Goal: Navigation & Orientation: Find specific page/section

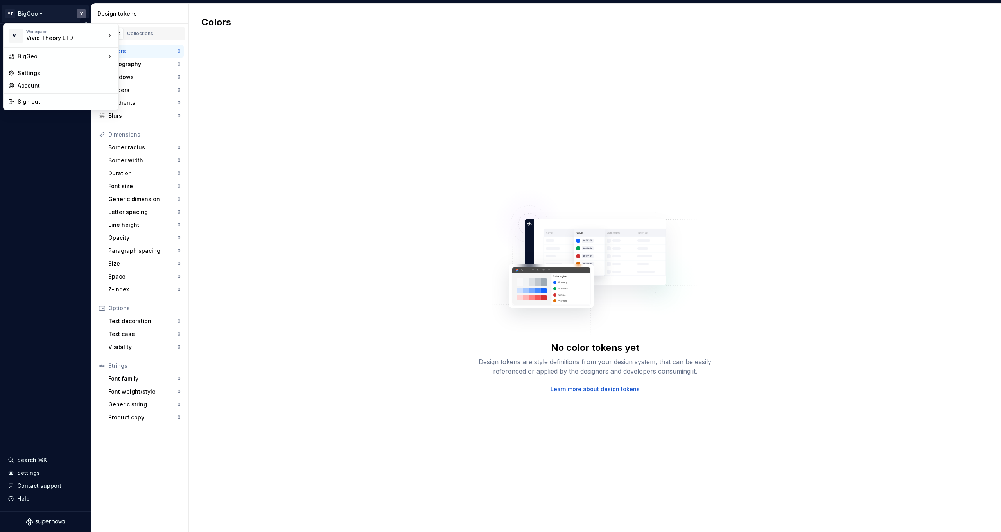
click at [26, 13] on html "VT BigGeo Y Design system data Design tokens Components Assets Storybook storie…" at bounding box center [500, 266] width 1001 height 532
click at [150, 73] on div "[PERSON_NAME]" at bounding box center [156, 71] width 51 height 8
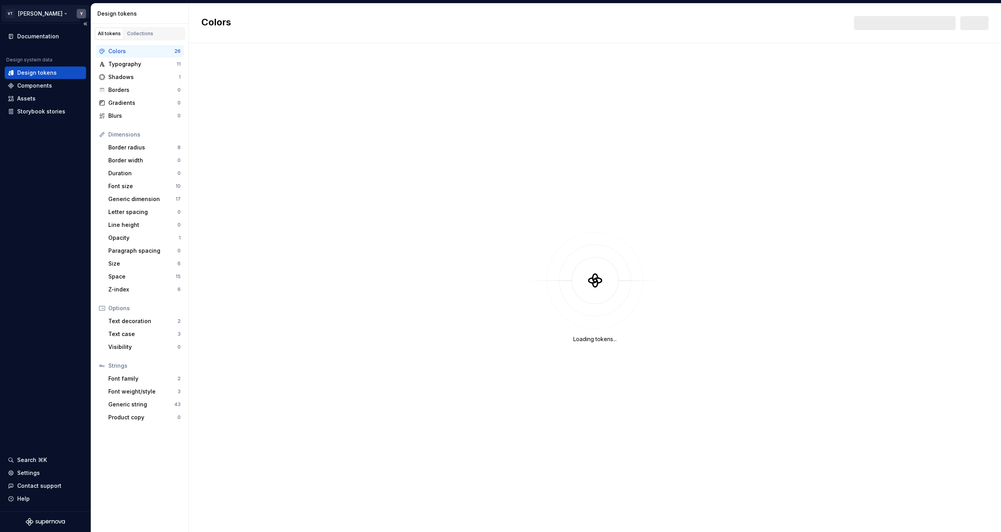
click at [46, 18] on html "VT [PERSON_NAME] Y Documentation Design system data Design tokens Components As…" at bounding box center [500, 266] width 1001 height 532
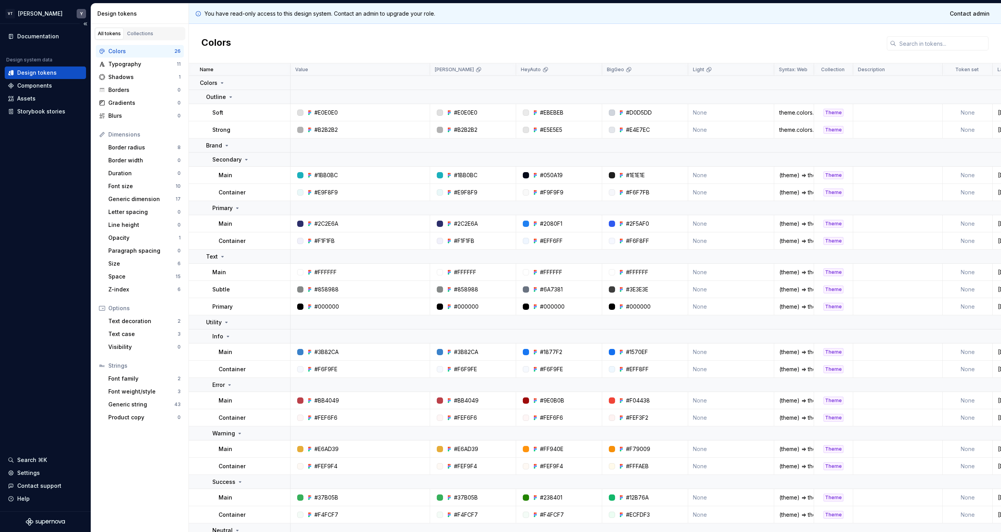
click at [30, 179] on html "VT [PERSON_NAME] Y Documentation Design system data Design tokens Components As…" at bounding box center [500, 266] width 1001 height 532
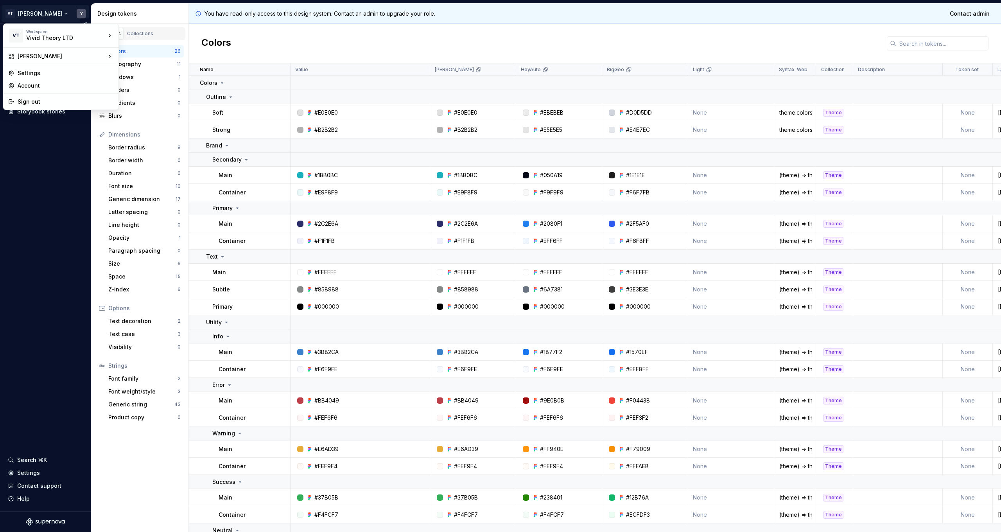
click at [30, 21] on html "VT [PERSON_NAME] Y Documentation Design system data Design tokens Components As…" at bounding box center [500, 266] width 1001 height 532
click at [77, 13] on html "VT [PERSON_NAME] Y Documentation Design system data Design tokens Components As…" at bounding box center [500, 266] width 1001 height 532
click at [82, 13] on html "VT [PERSON_NAME] Y Documentation Design system data Design tokens Components As…" at bounding box center [500, 266] width 1001 height 532
click at [51, 38] on div "Vivid Theory LTD" at bounding box center [59, 38] width 66 height 8
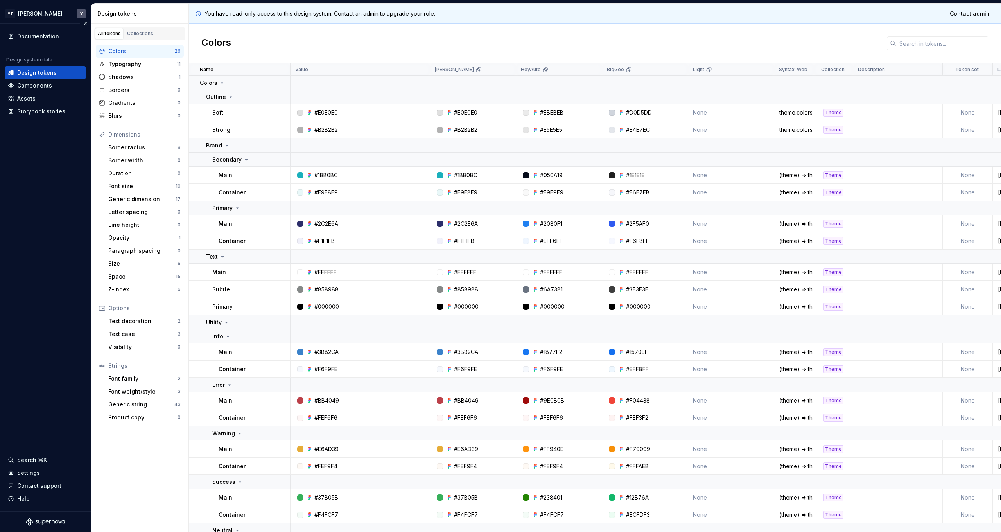
click at [50, 185] on html "VT [PERSON_NAME] Y Documentation Design system data Design tokens Components As…" at bounding box center [500, 266] width 1001 height 532
click at [50, 40] on div "Documentation" at bounding box center [38, 36] width 42 height 8
